Goal: Navigation & Orientation: Find specific page/section

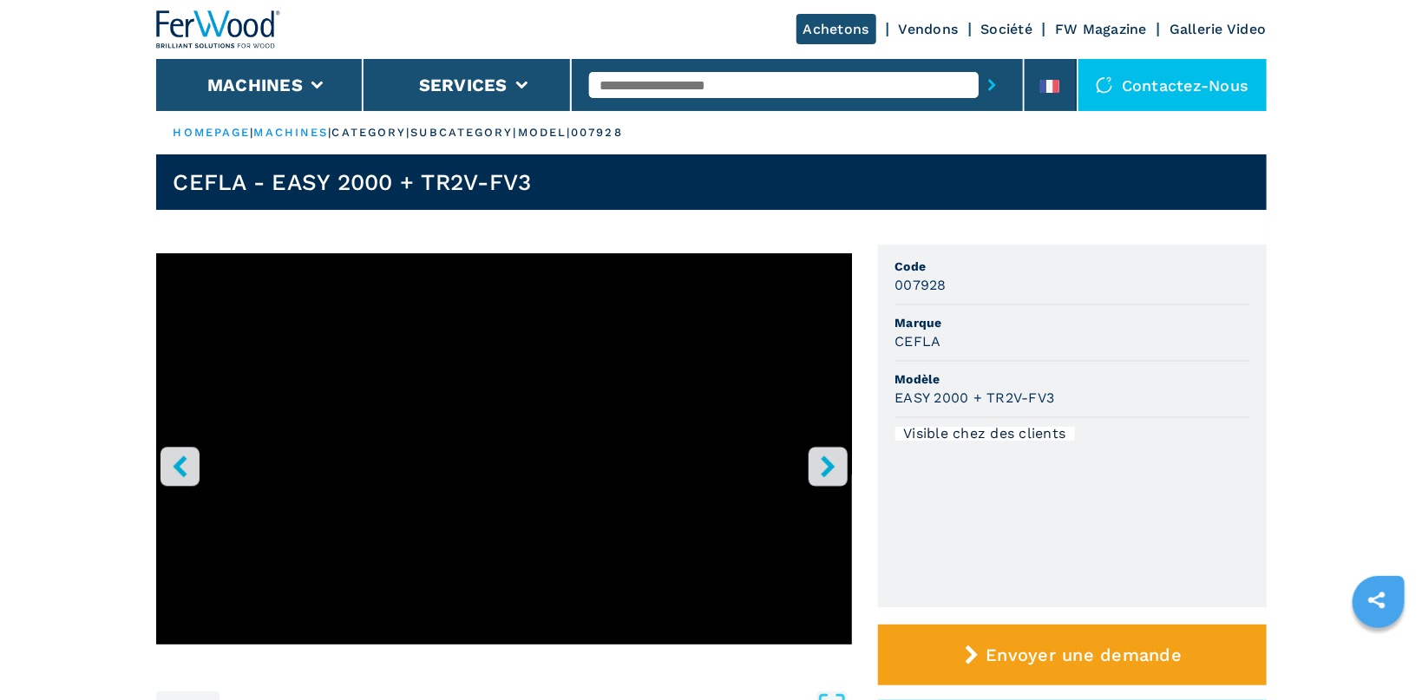
click at [820, 461] on icon "right-button" at bounding box center [828, 467] width 22 height 22
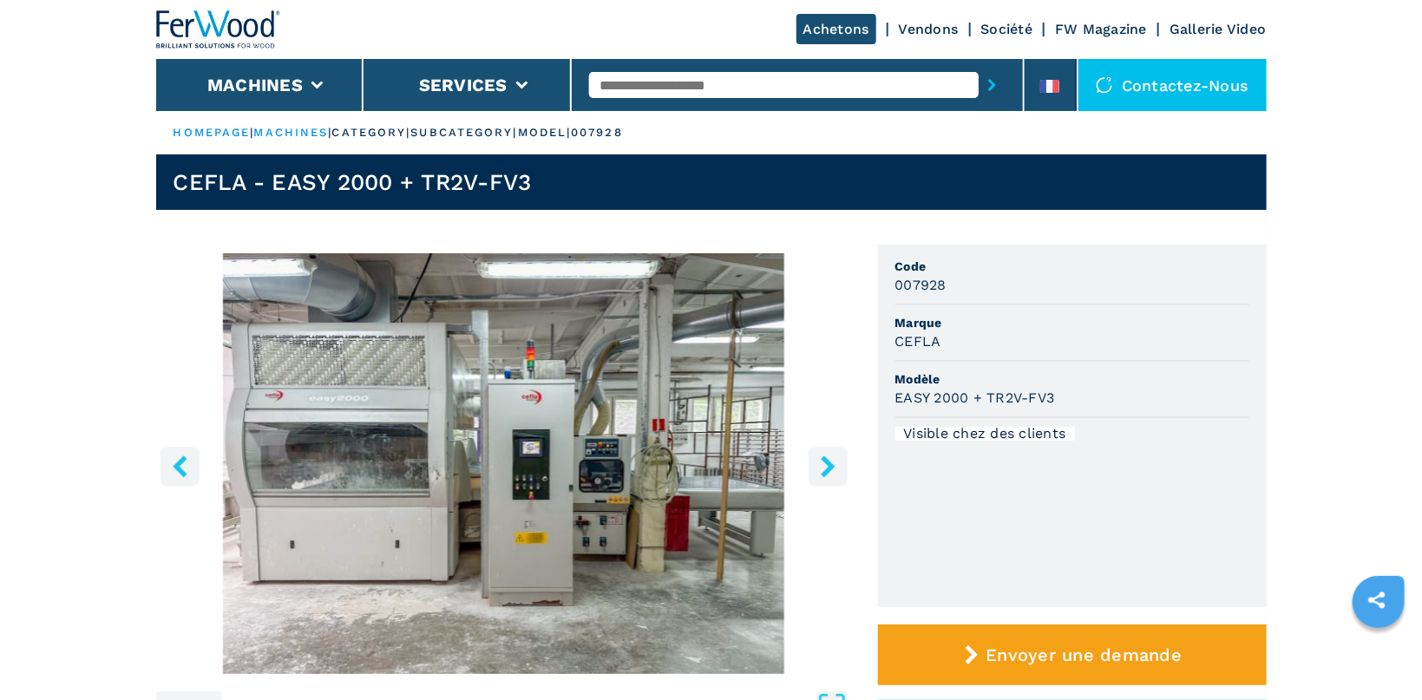
click at [820, 461] on icon "right-button" at bounding box center [828, 467] width 22 height 22
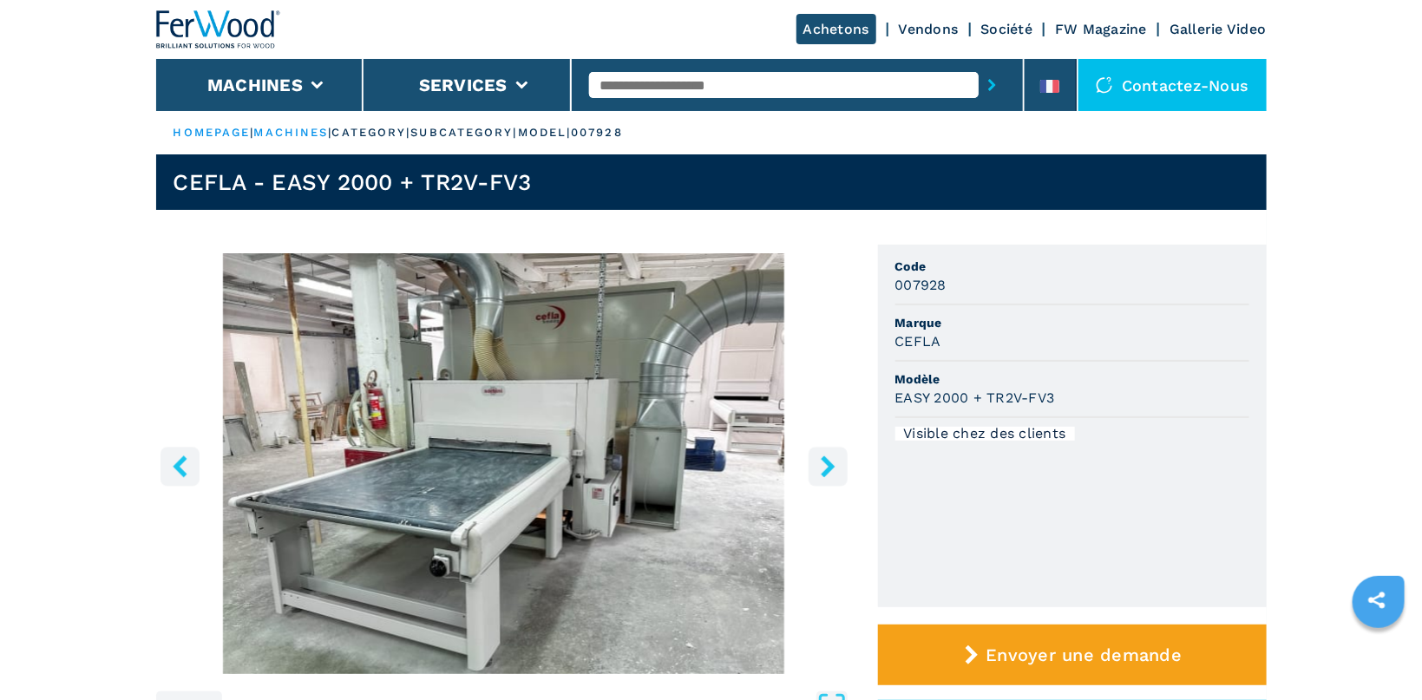
click at [820, 461] on icon "right-button" at bounding box center [828, 467] width 22 height 22
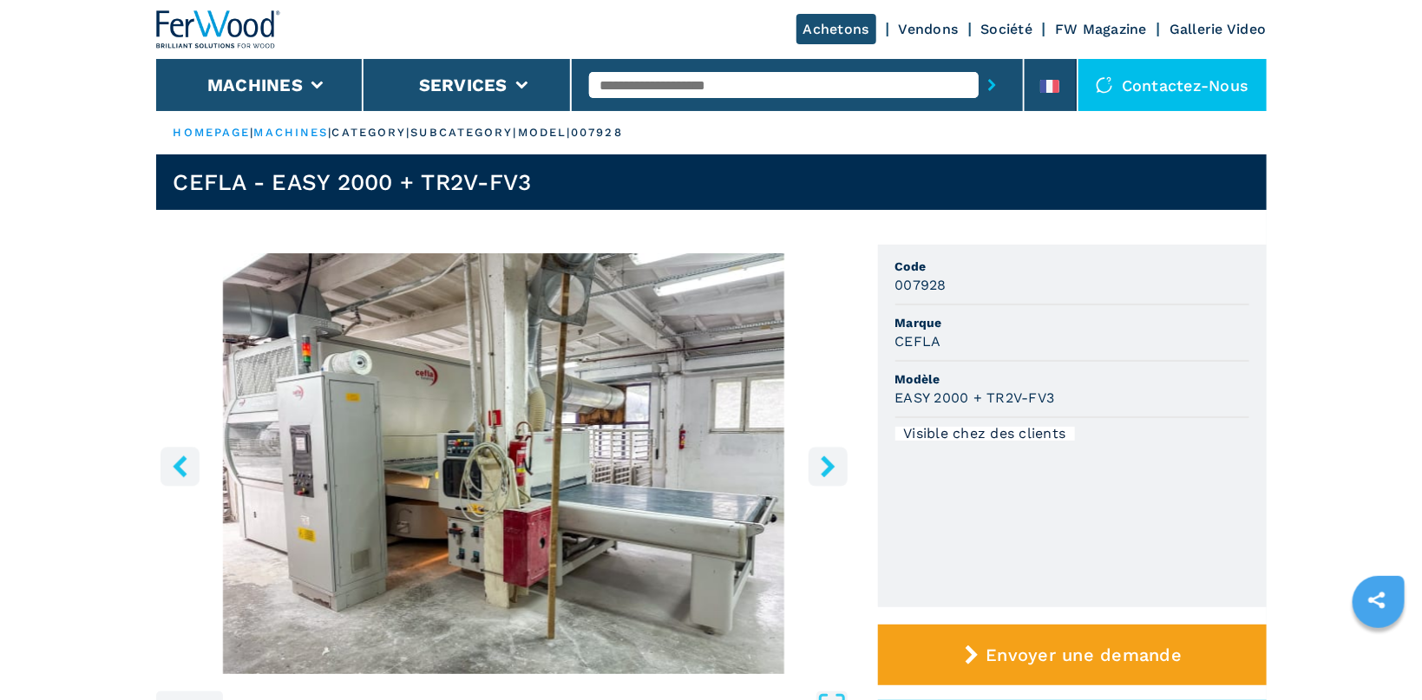
click at [820, 461] on icon "right-button" at bounding box center [828, 467] width 22 height 22
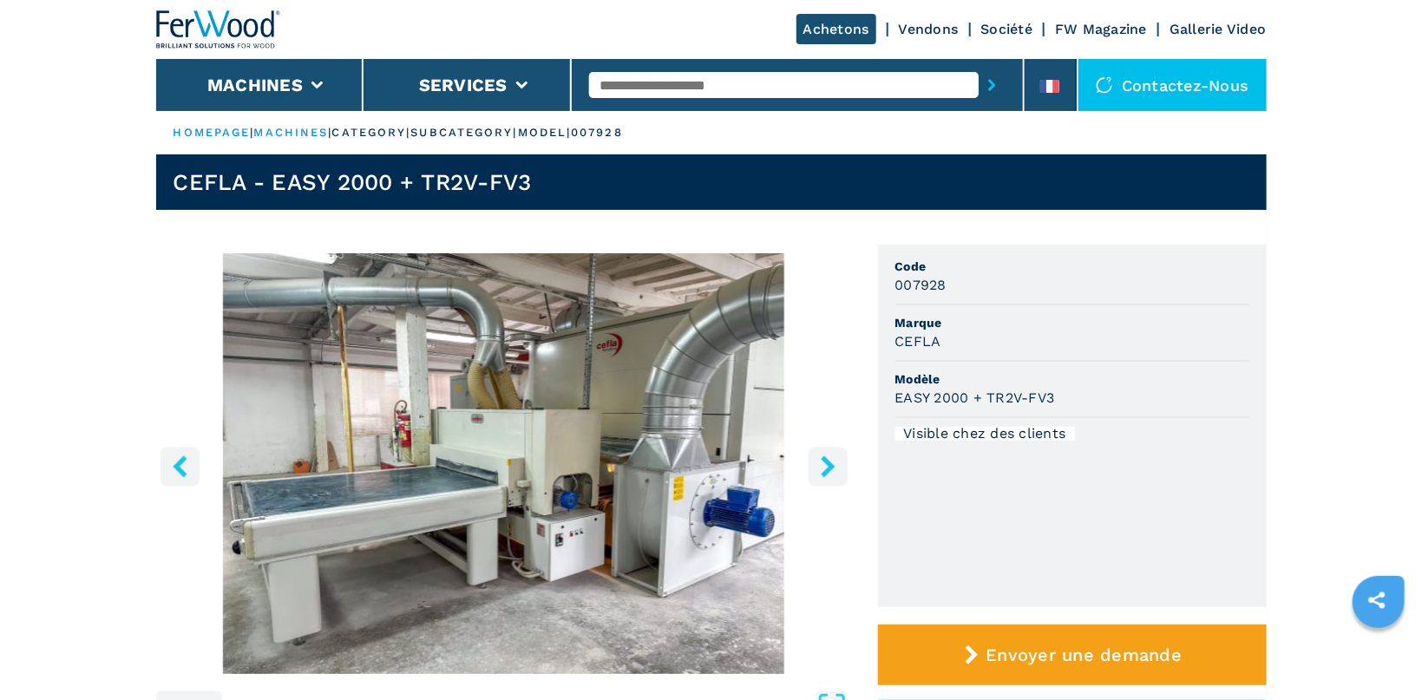
click at [820, 461] on icon "right-button" at bounding box center [828, 467] width 22 height 22
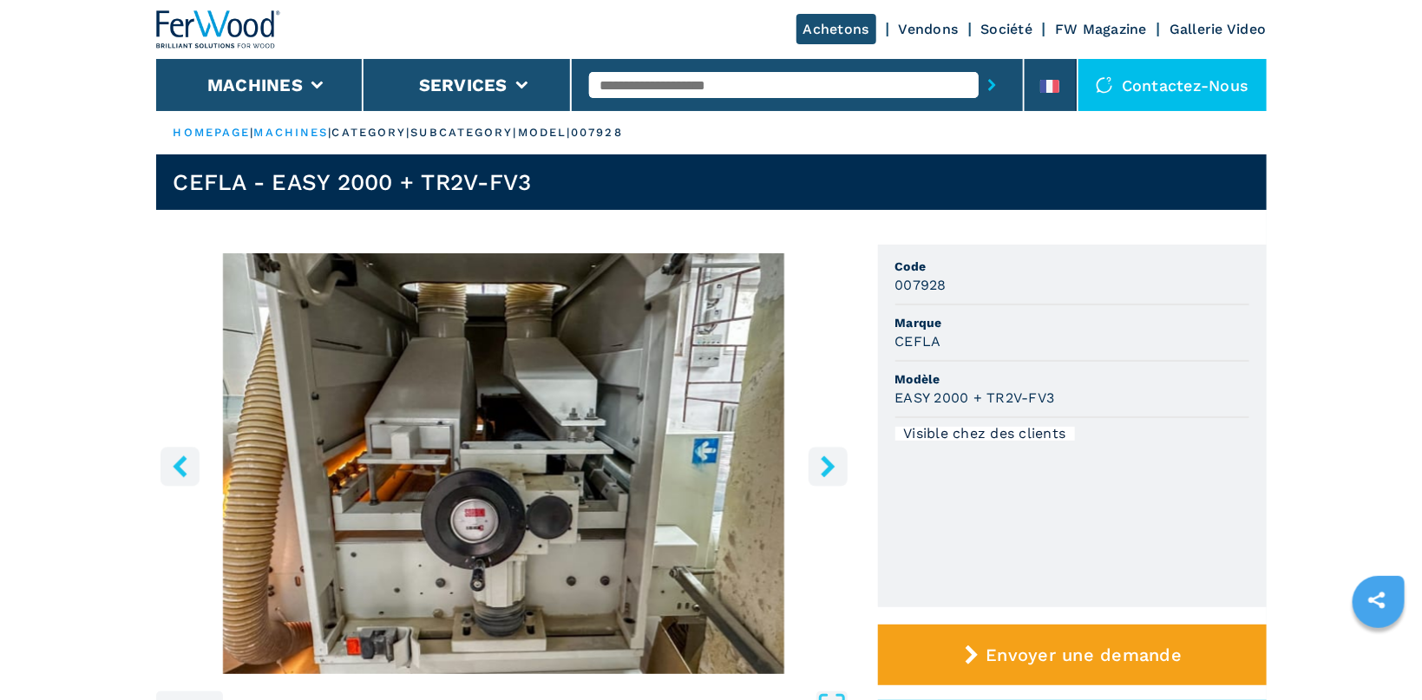
click at [820, 461] on icon "right-button" at bounding box center [828, 467] width 22 height 22
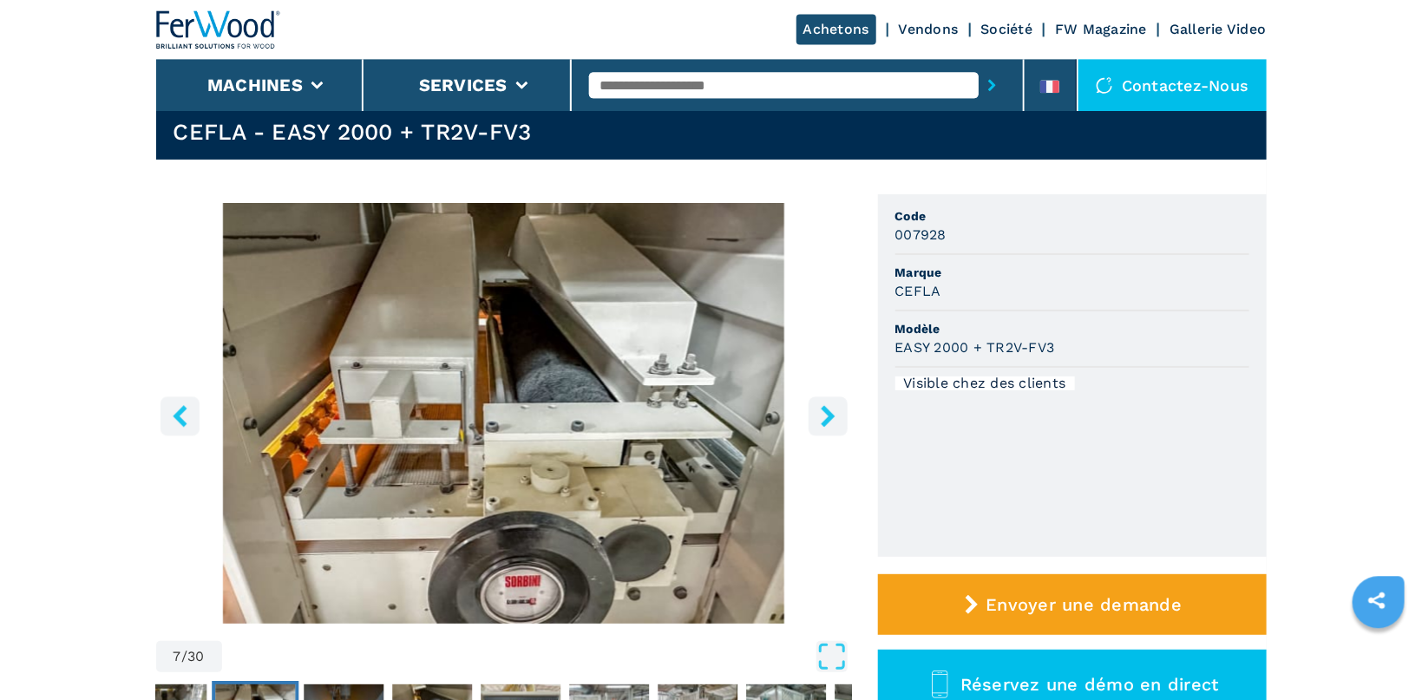
scroll to position [92, 0]
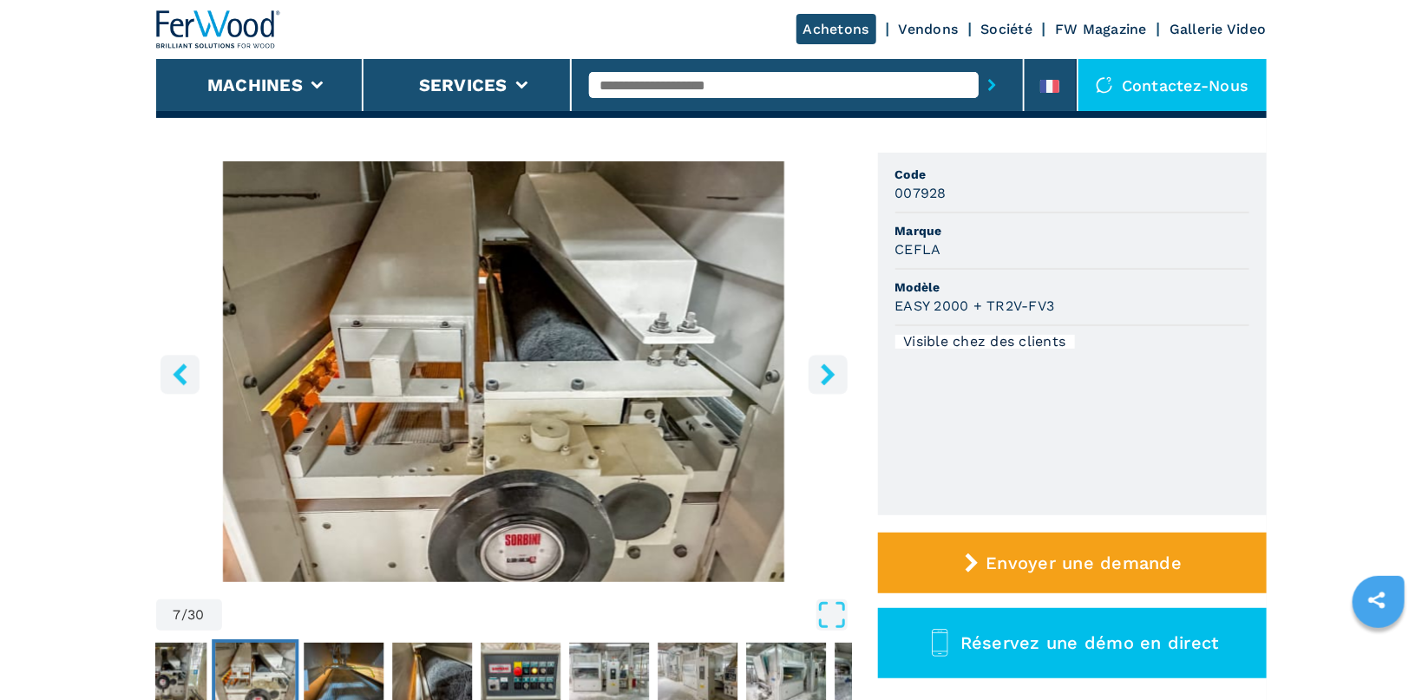
click at [834, 370] on icon "right-button" at bounding box center [828, 375] width 22 height 22
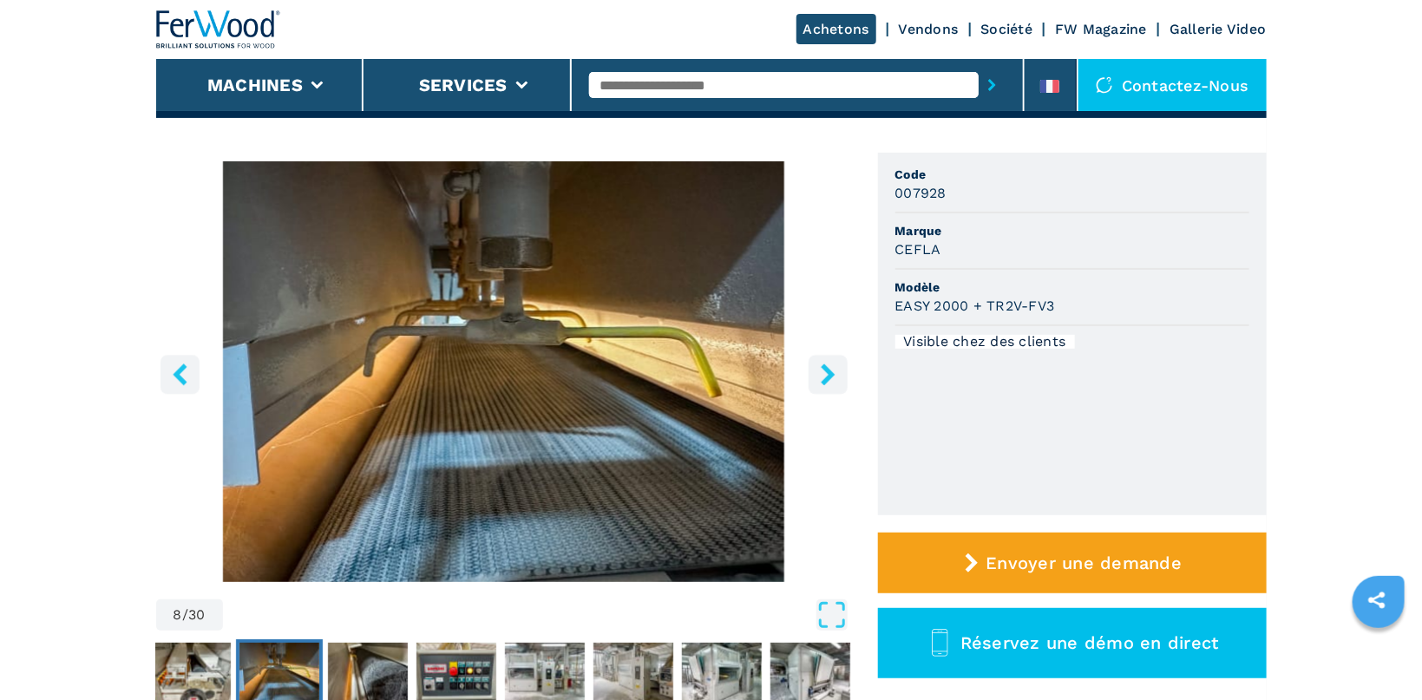
click at [834, 370] on icon "right-button" at bounding box center [828, 375] width 22 height 22
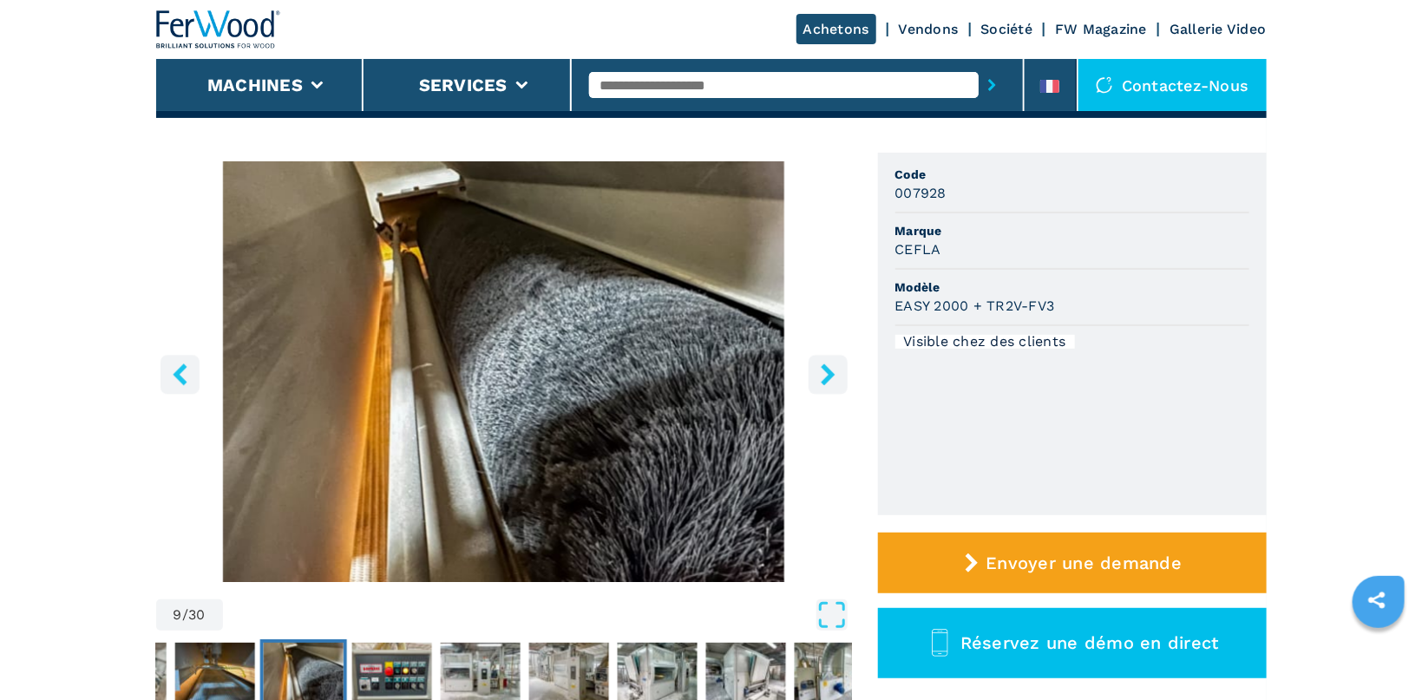
click at [834, 370] on icon "right-button" at bounding box center [828, 375] width 22 height 22
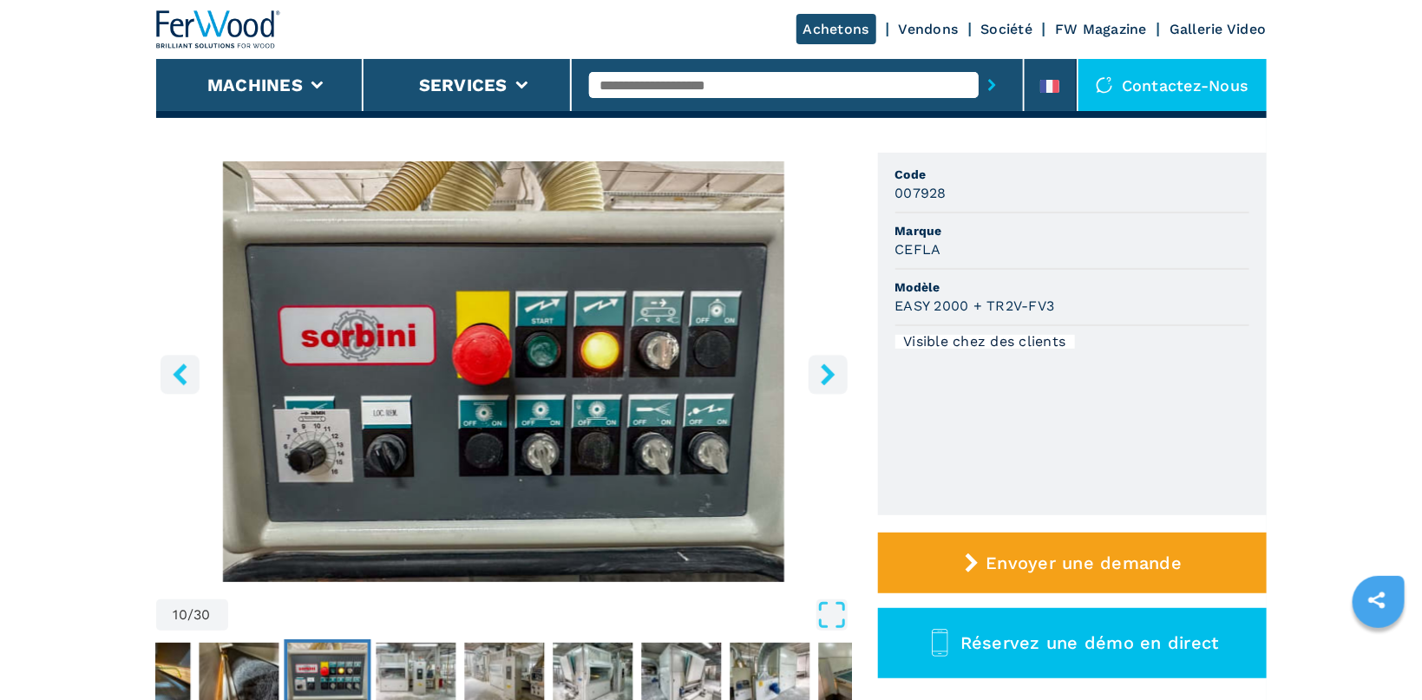
click at [834, 370] on icon "right-button" at bounding box center [828, 375] width 22 height 22
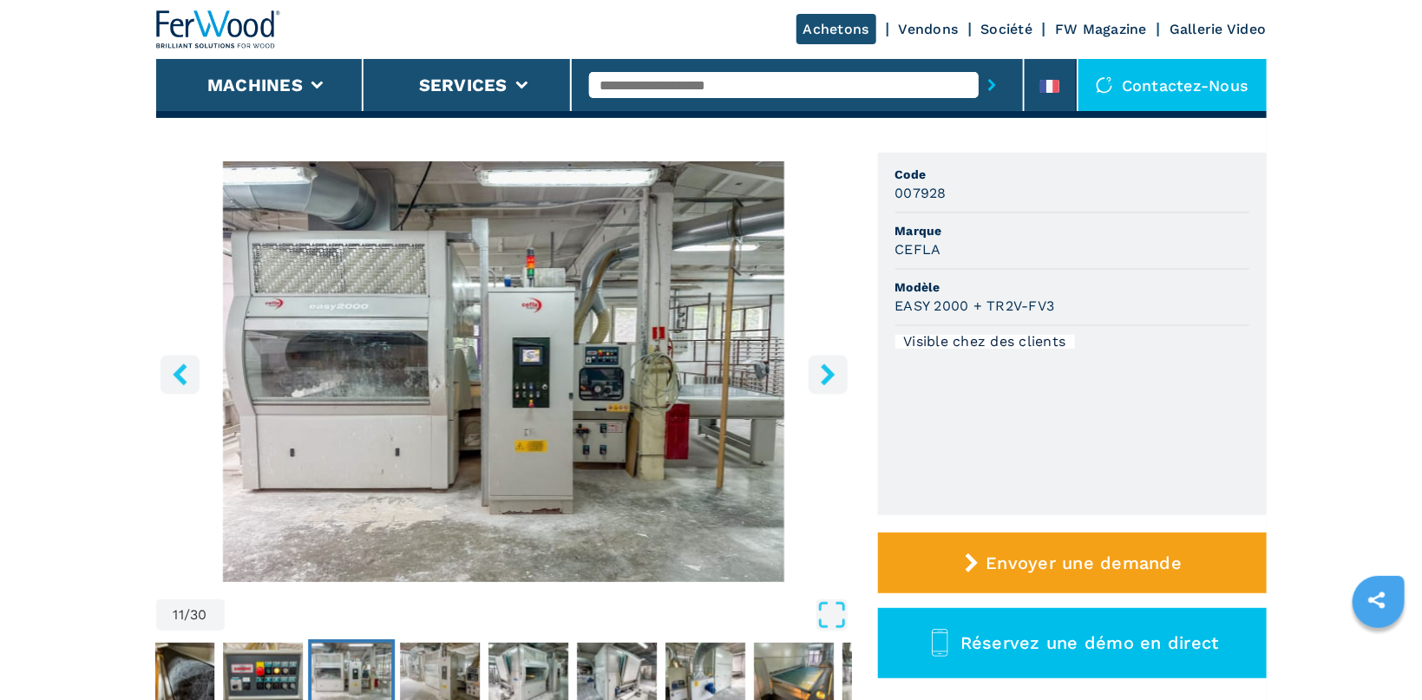
click at [834, 370] on icon "right-button" at bounding box center [828, 375] width 22 height 22
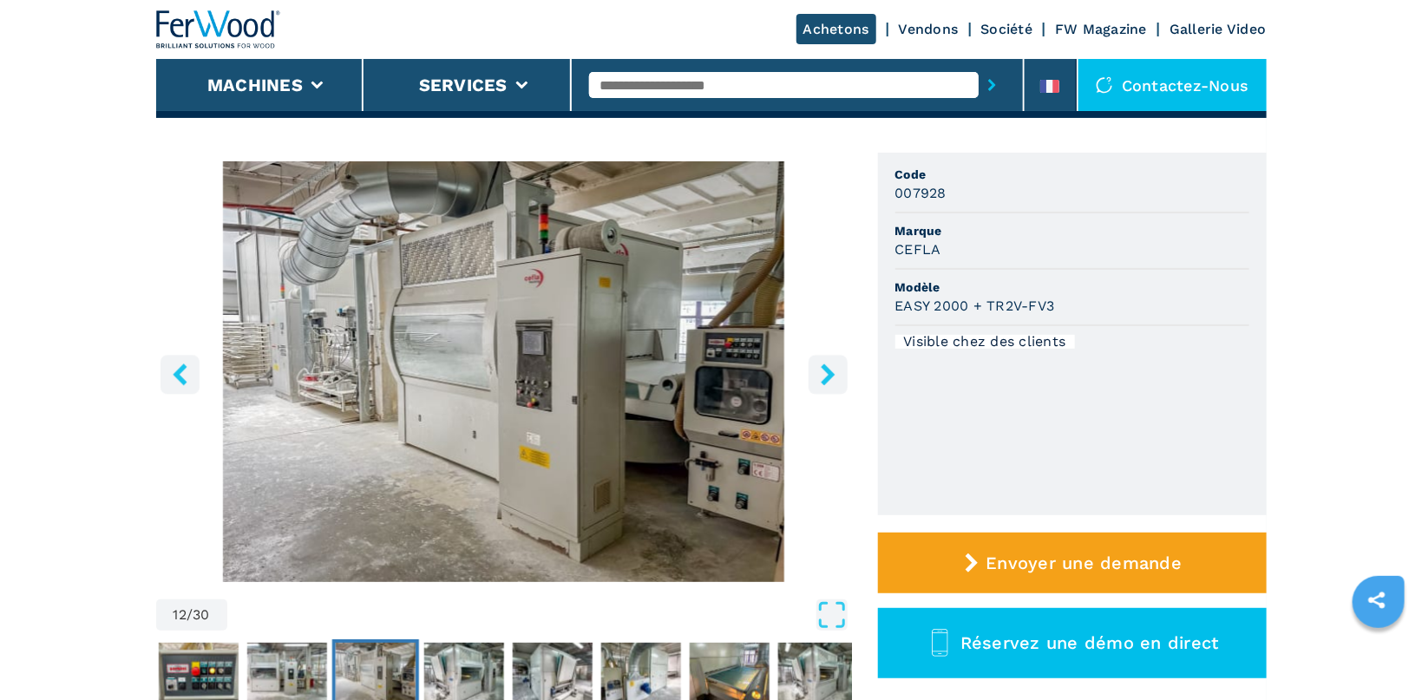
click at [834, 370] on icon "right-button" at bounding box center [828, 375] width 22 height 22
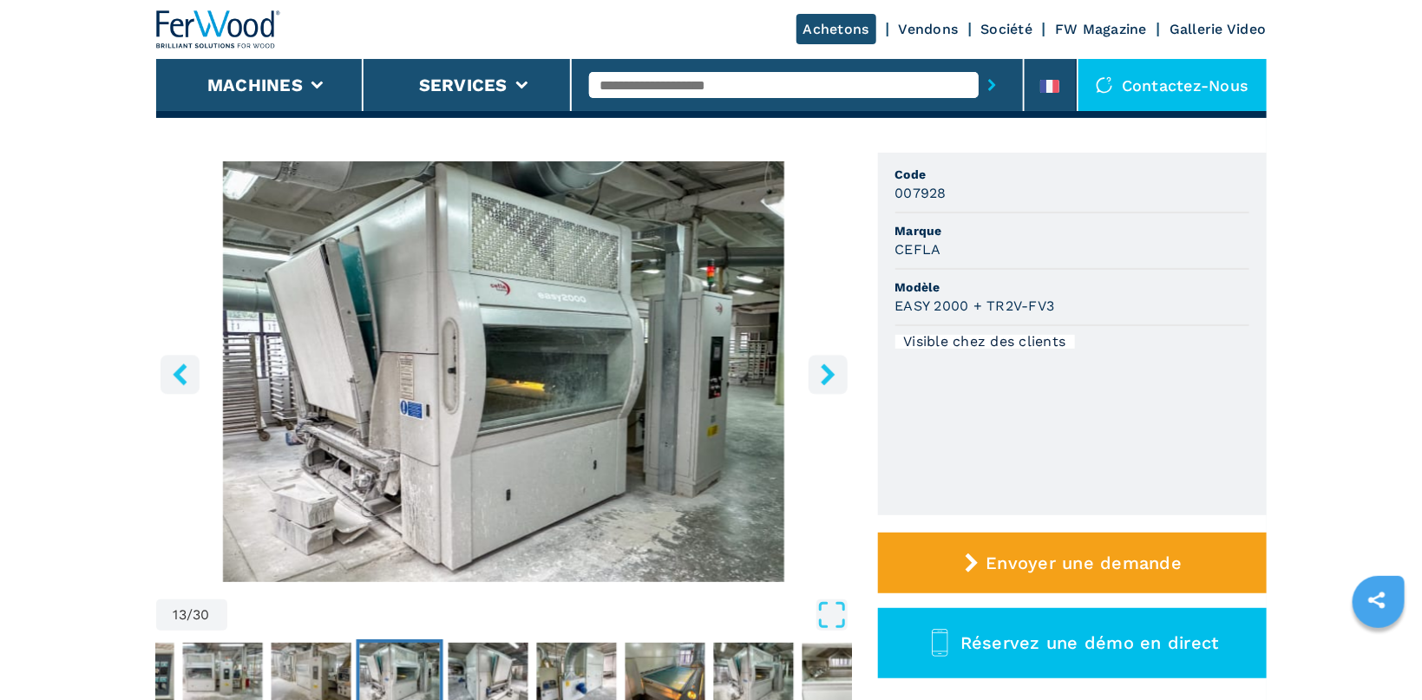
click at [834, 370] on icon "right-button" at bounding box center [828, 375] width 22 height 22
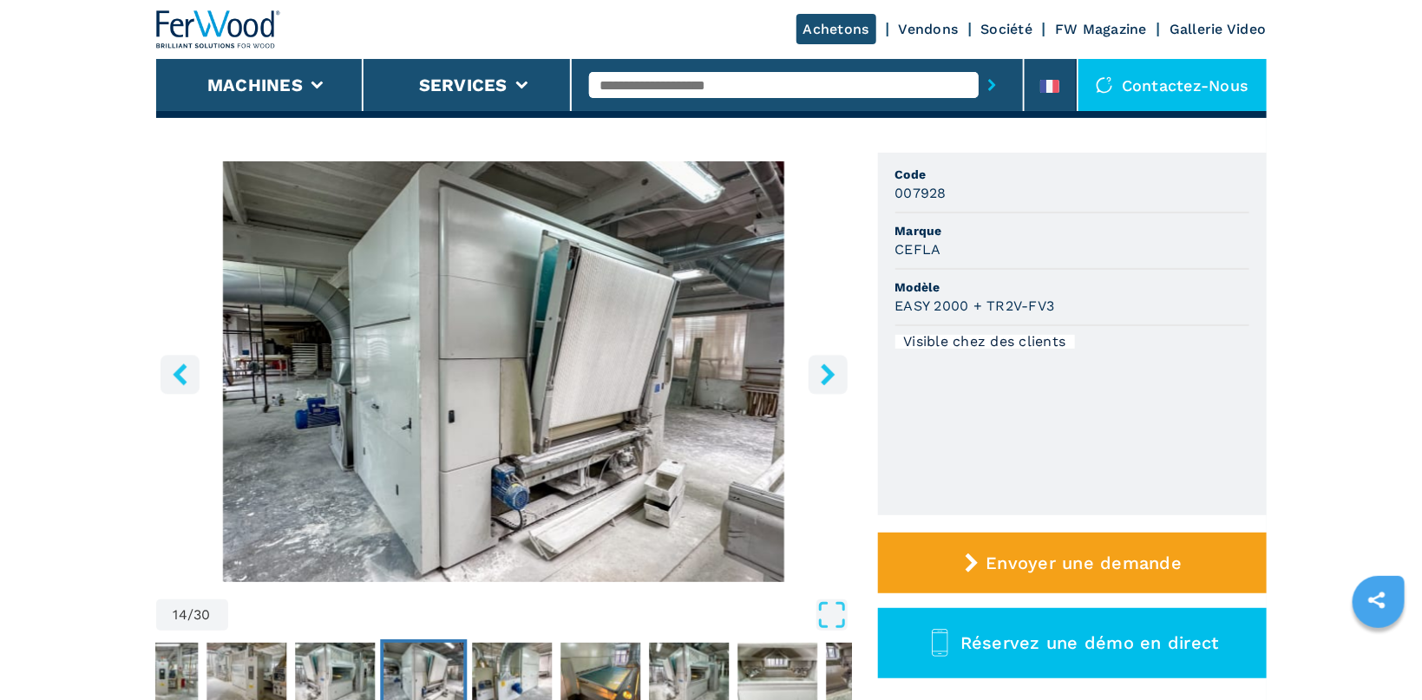
click at [834, 370] on icon "right-button" at bounding box center [828, 375] width 22 height 22
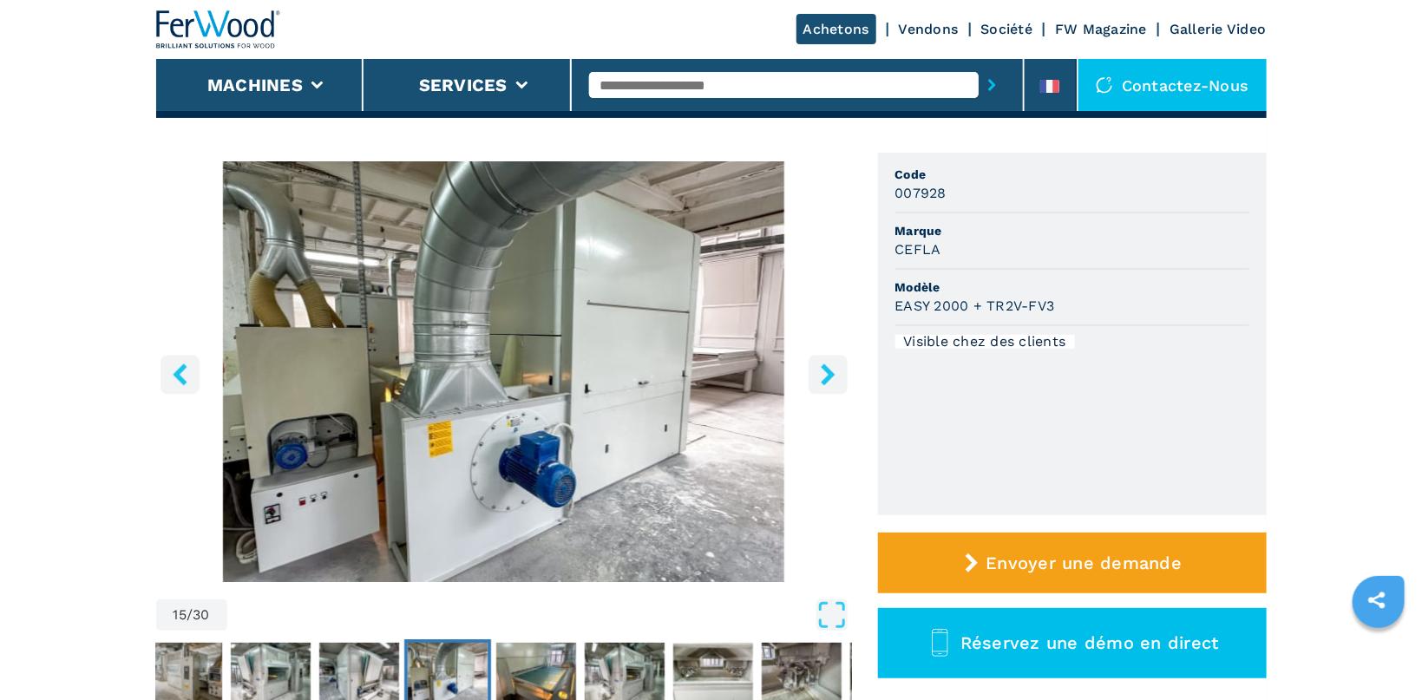
click at [834, 370] on icon "right-button" at bounding box center [828, 375] width 22 height 22
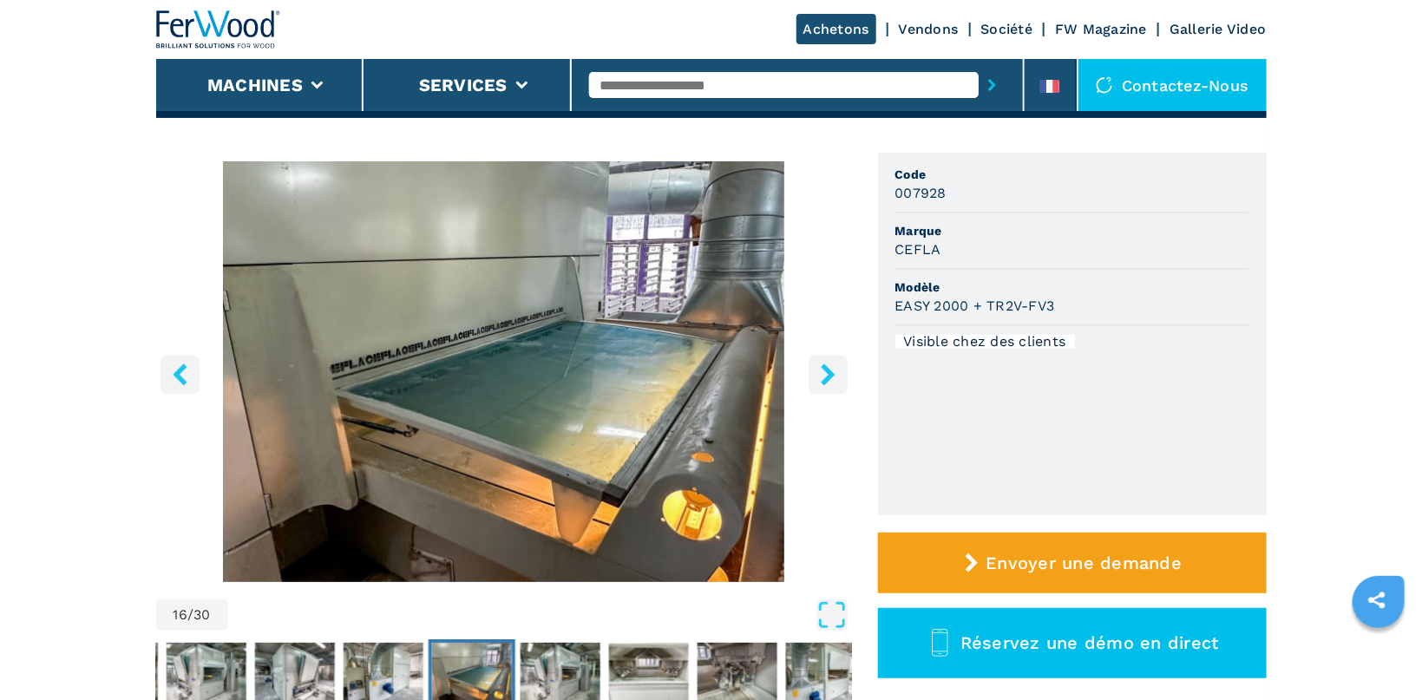
click at [834, 370] on icon "right-button" at bounding box center [828, 375] width 22 height 22
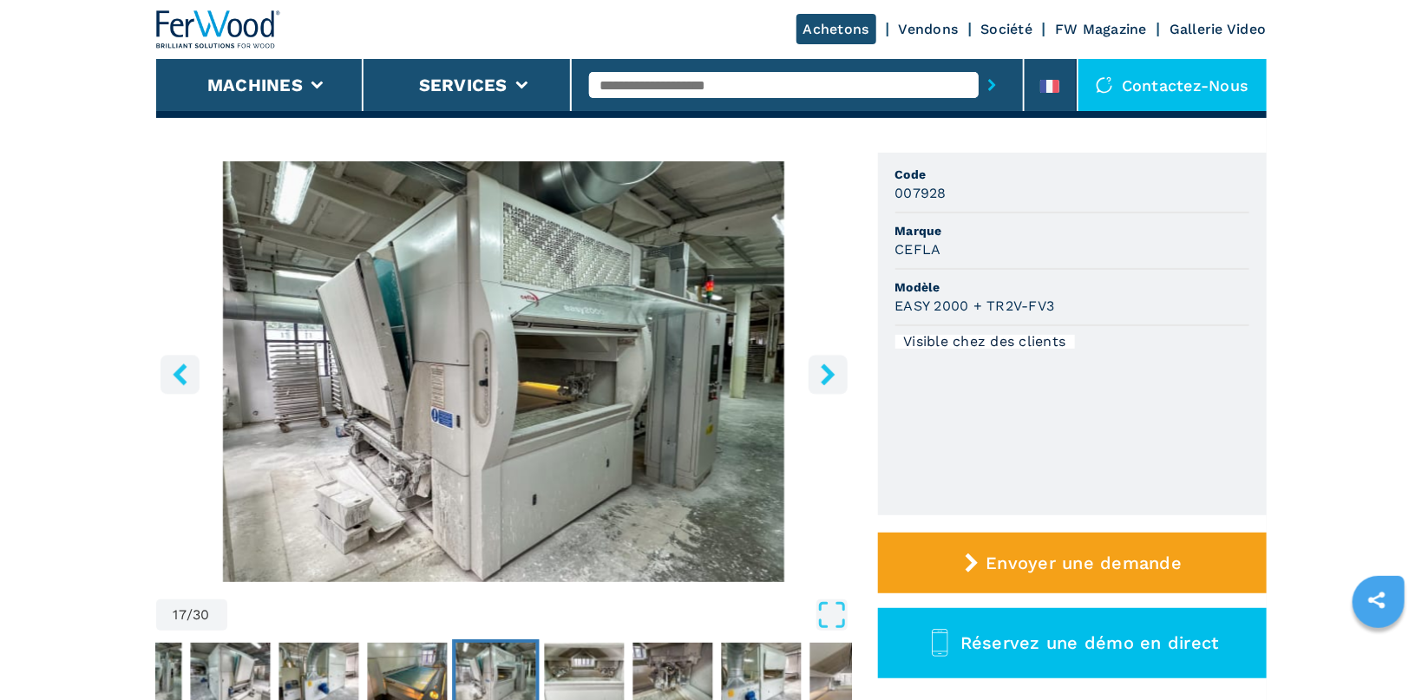
click at [834, 370] on icon "right-button" at bounding box center [828, 375] width 22 height 22
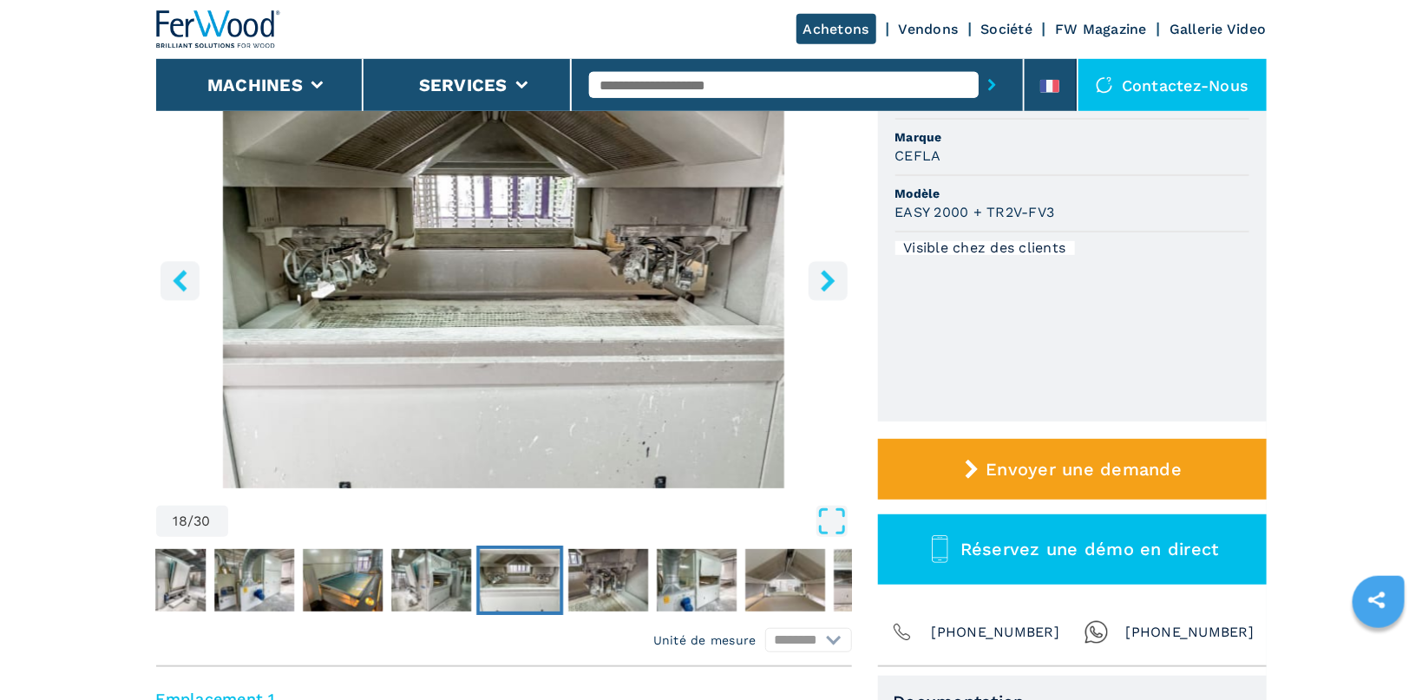
scroll to position [184, 0]
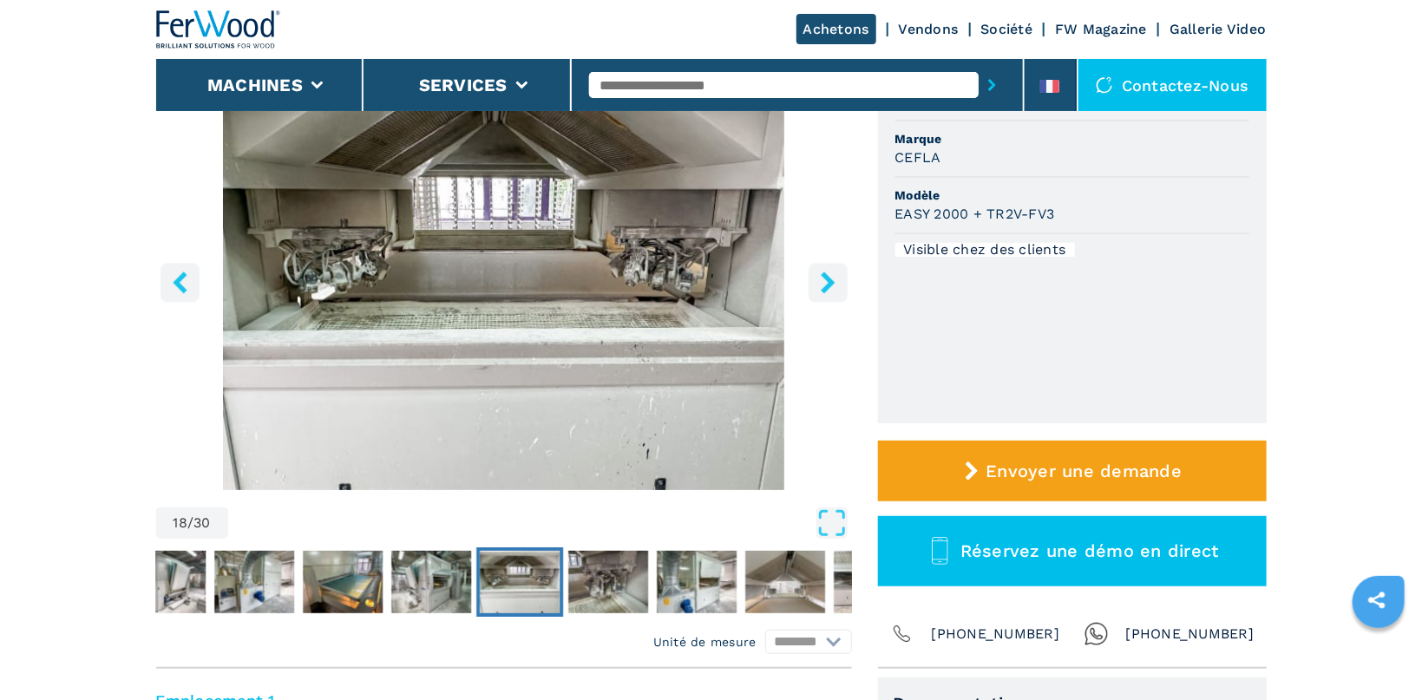
click at [823, 280] on icon "right-button" at bounding box center [828, 283] width 22 height 22
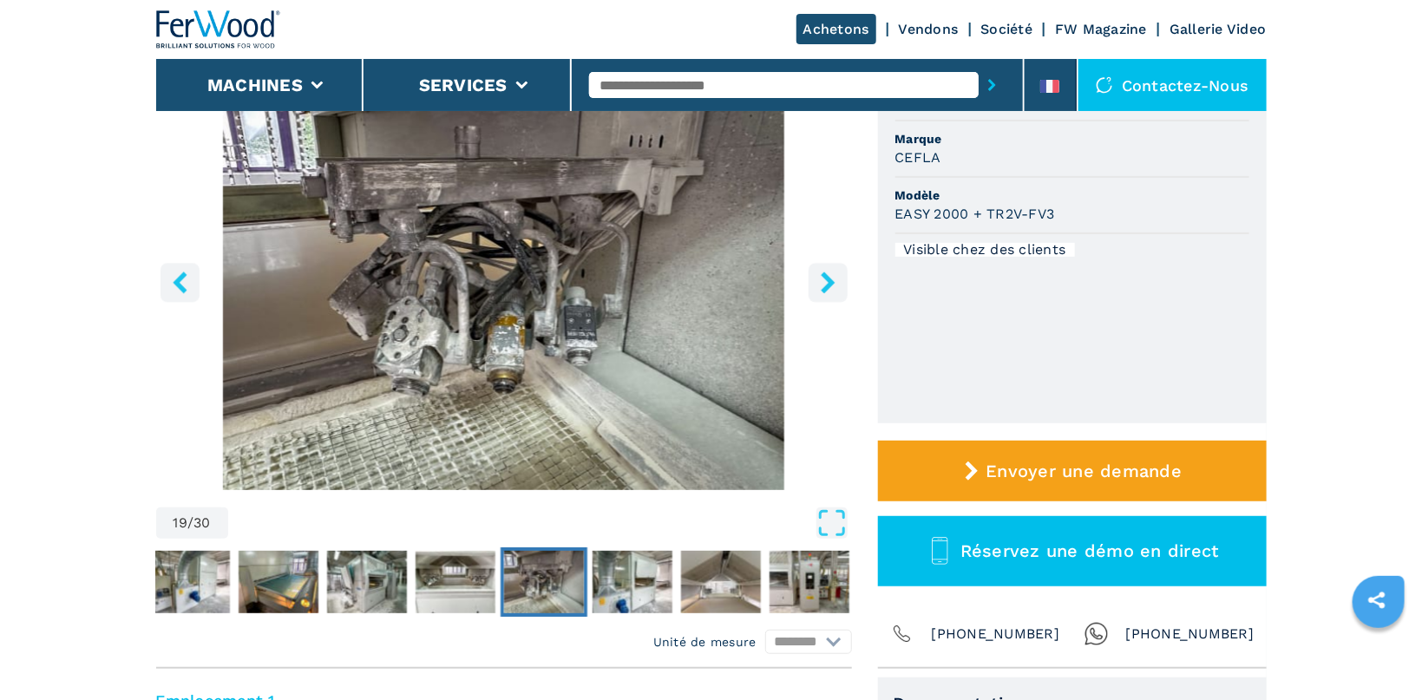
click at [823, 280] on icon "right-button" at bounding box center [828, 283] width 22 height 22
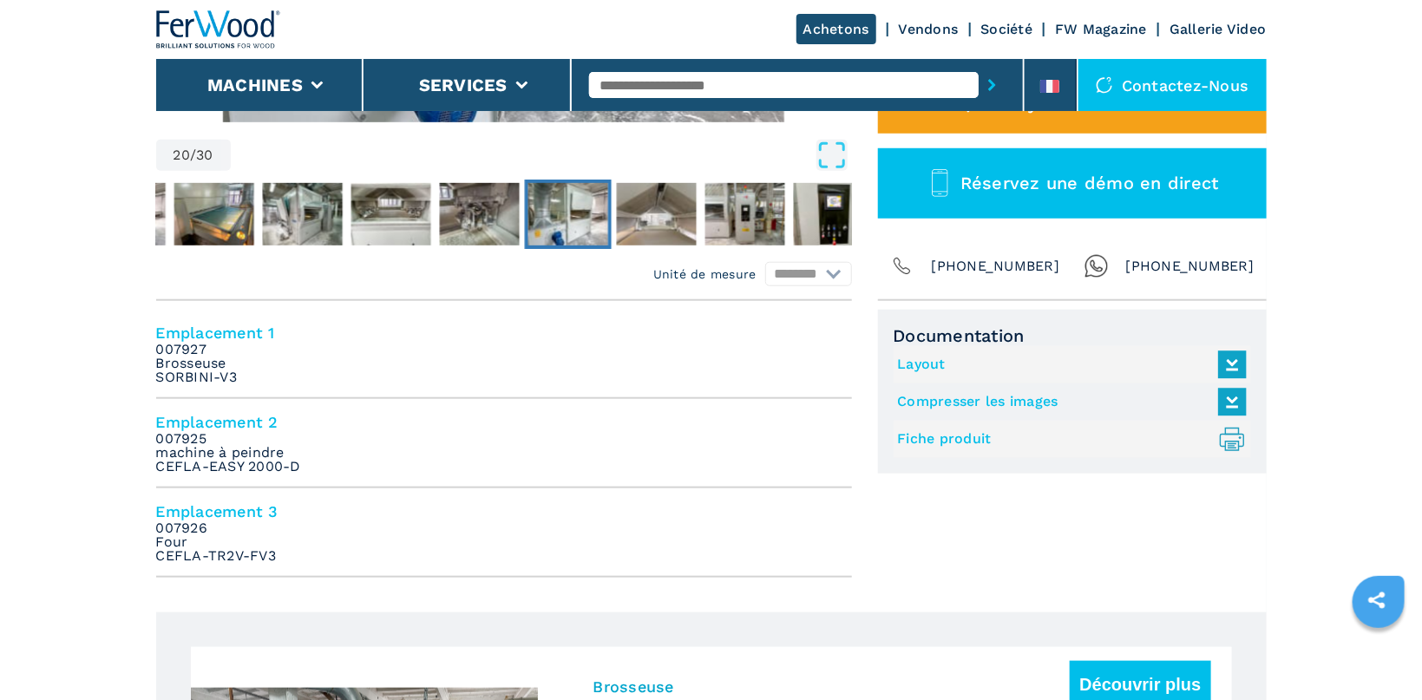
scroll to position [0, 0]
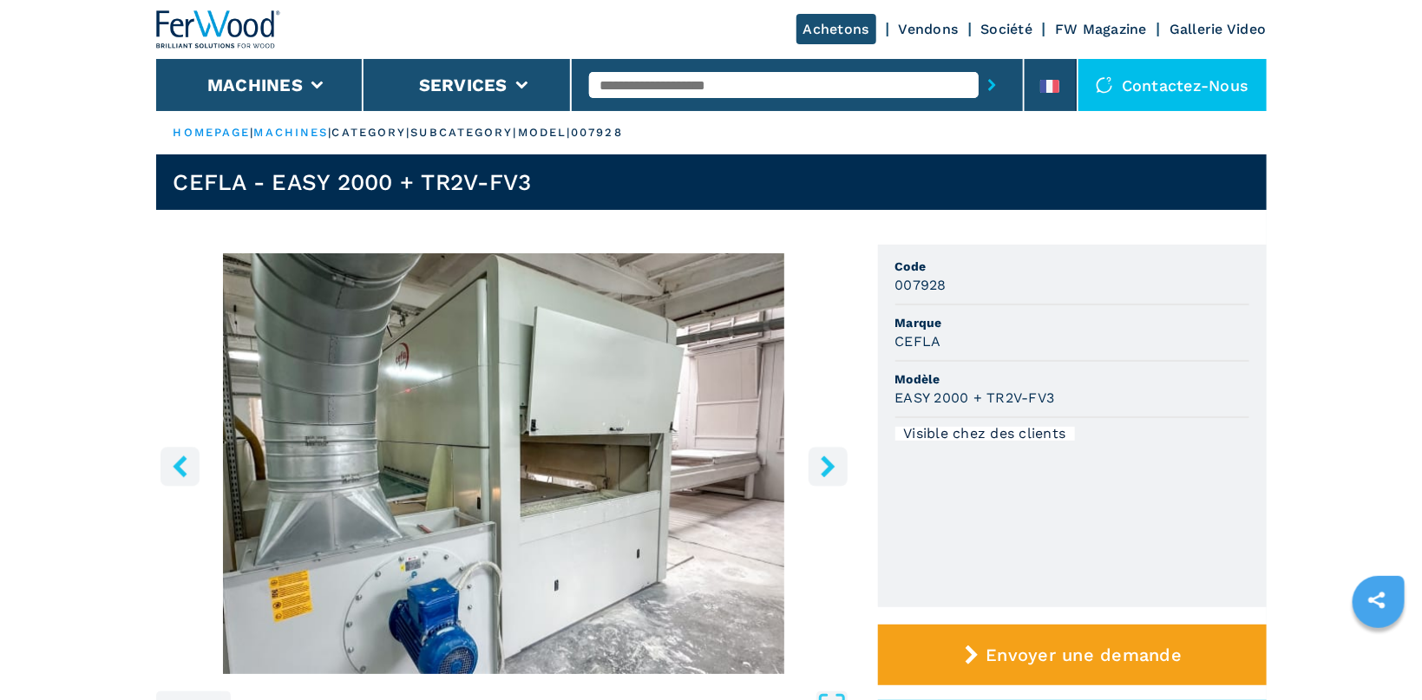
click at [811, 462] on button "right-button" at bounding box center [828, 466] width 39 height 39
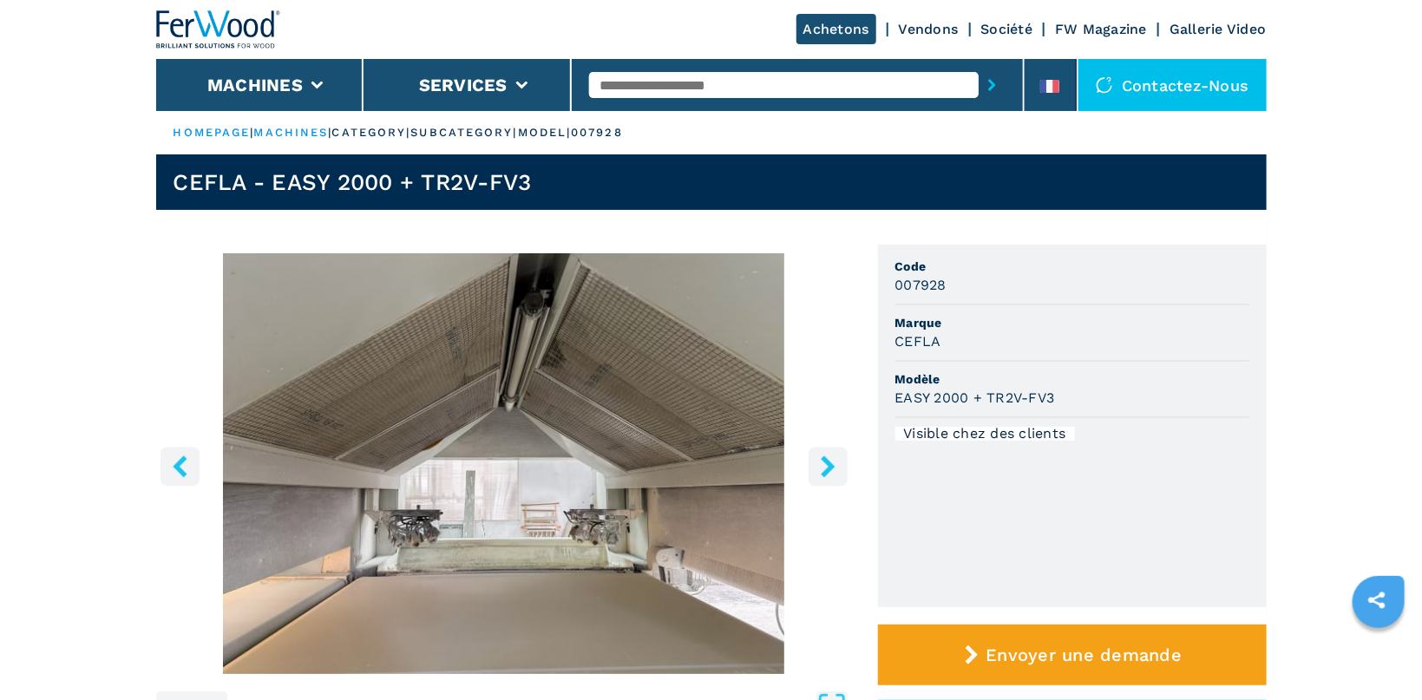
click at [811, 462] on button "right-button" at bounding box center [828, 466] width 39 height 39
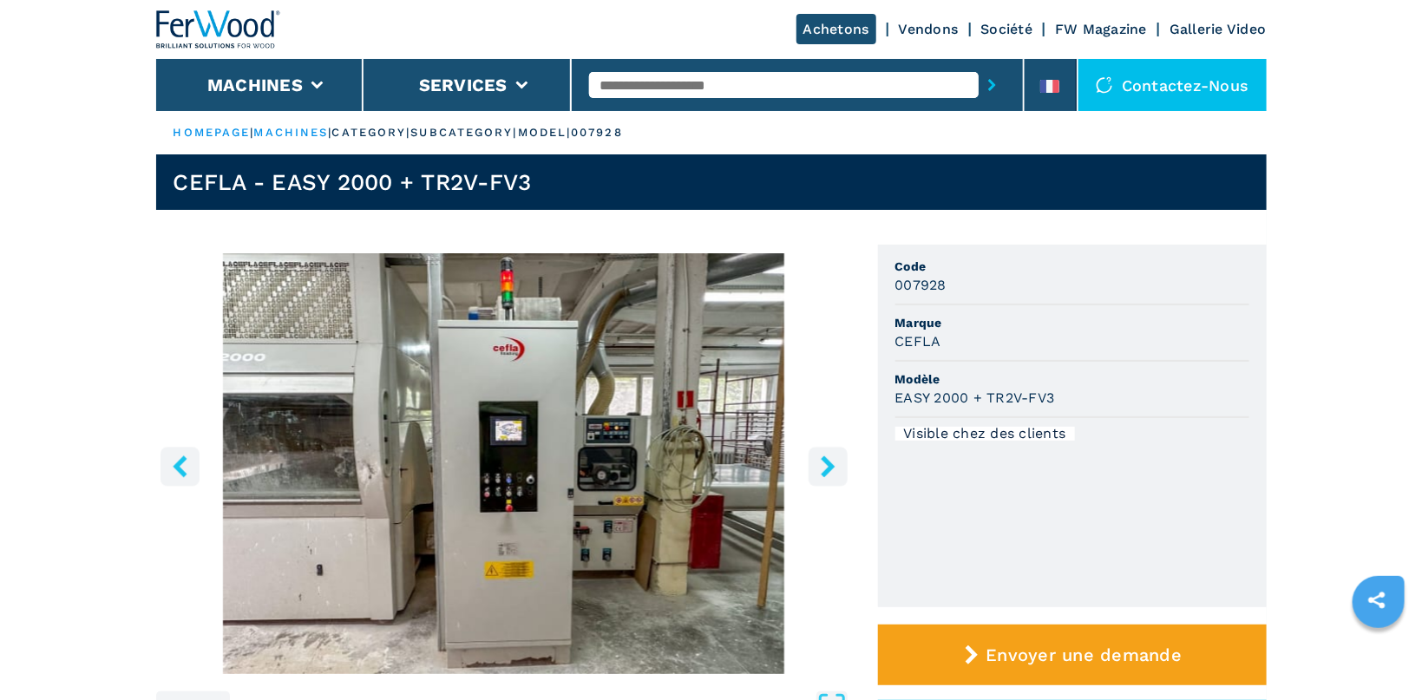
click at [811, 462] on button "right-button" at bounding box center [828, 466] width 39 height 39
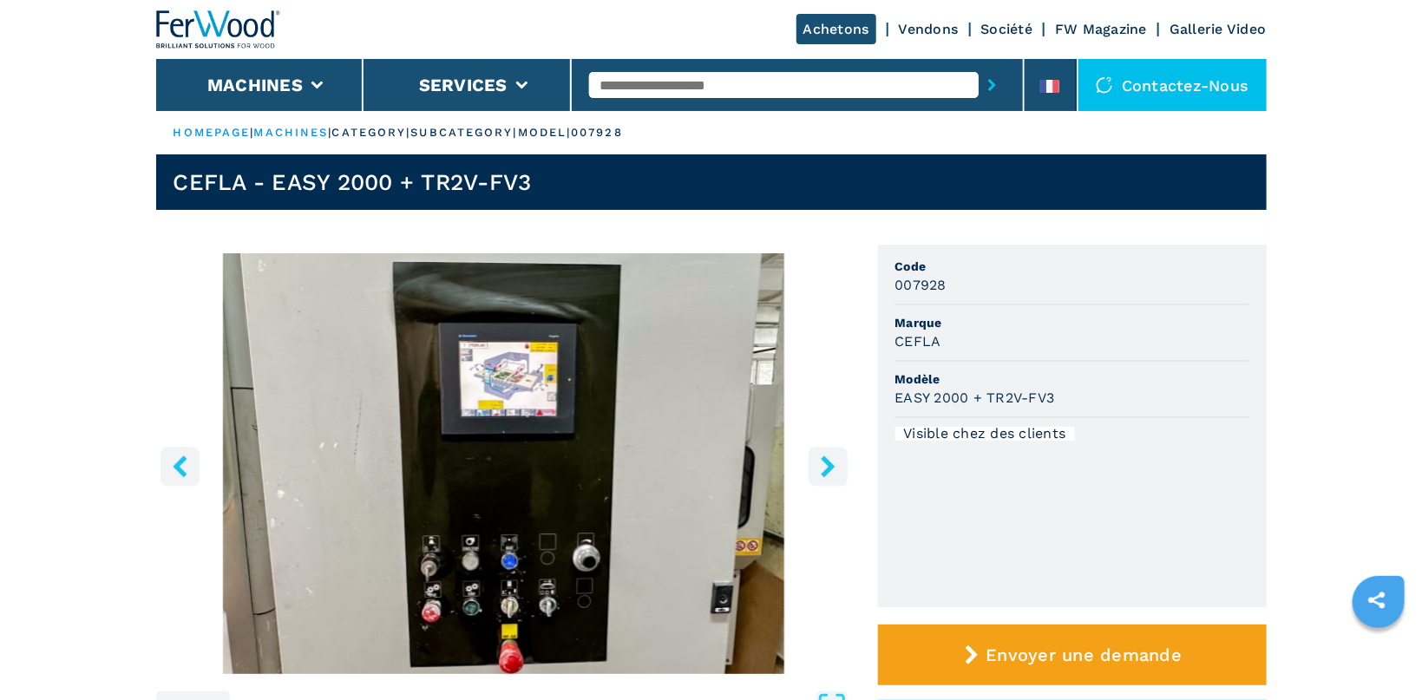
click at [811, 462] on button "right-button" at bounding box center [828, 466] width 39 height 39
